Goal: Obtain resource: Obtain resource

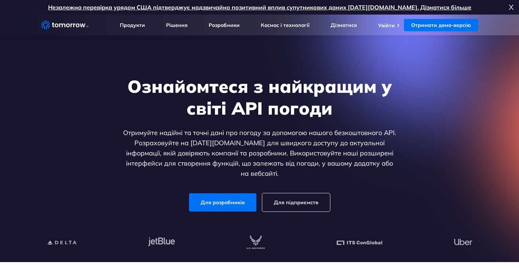
scroll to position [73, 0]
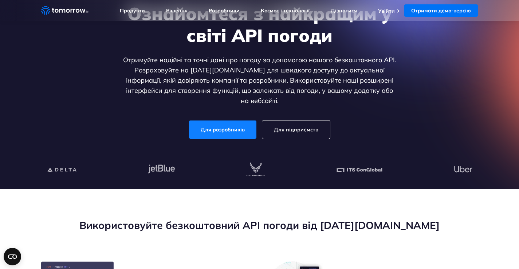
click at [225, 126] on font "Для розробників" at bounding box center [223, 129] width 44 height 7
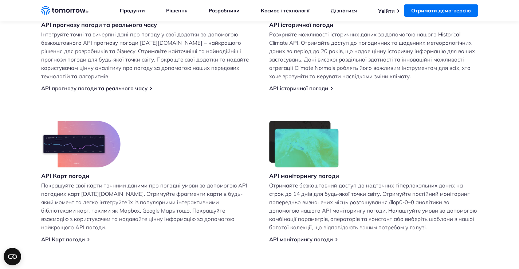
scroll to position [328, 0]
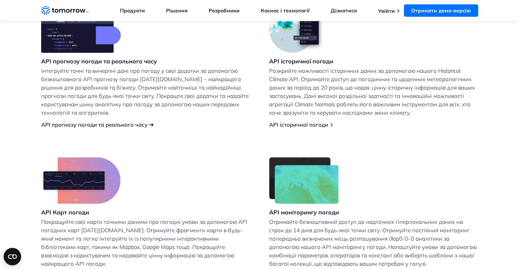
click at [92, 125] on font "API прогнозу погоди та реального часу" at bounding box center [94, 124] width 106 height 7
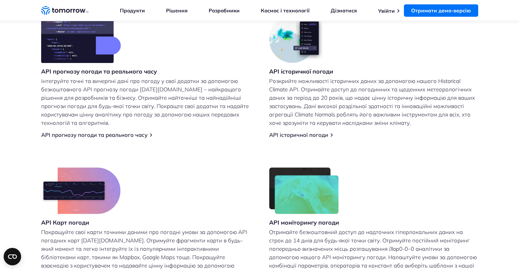
scroll to position [328, 0]
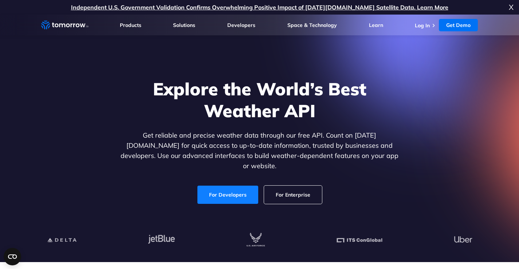
click at [237, 186] on link "For Developers" at bounding box center [227, 195] width 61 height 18
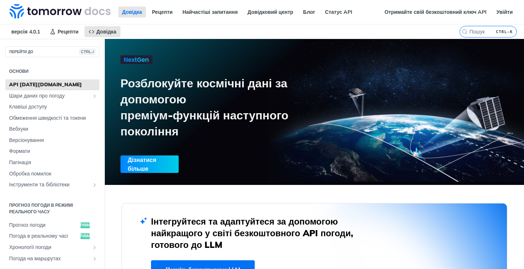
click at [342, 34] on nav "версія 4.0.1 Рецепти Довідка" at bounding box center [230, 31] width 460 height 15
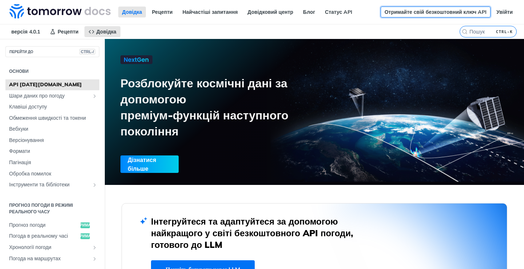
click at [411, 13] on font "Отримайте свій безкоштовний ключ API" at bounding box center [436, 12] width 102 height 7
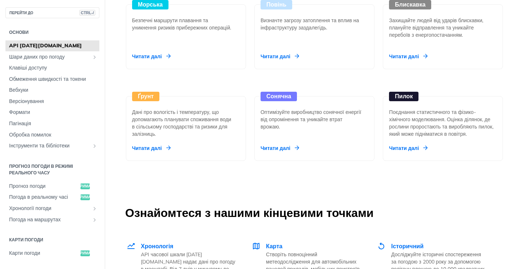
scroll to position [1055, 0]
